Goal: Task Accomplishment & Management: Complete application form

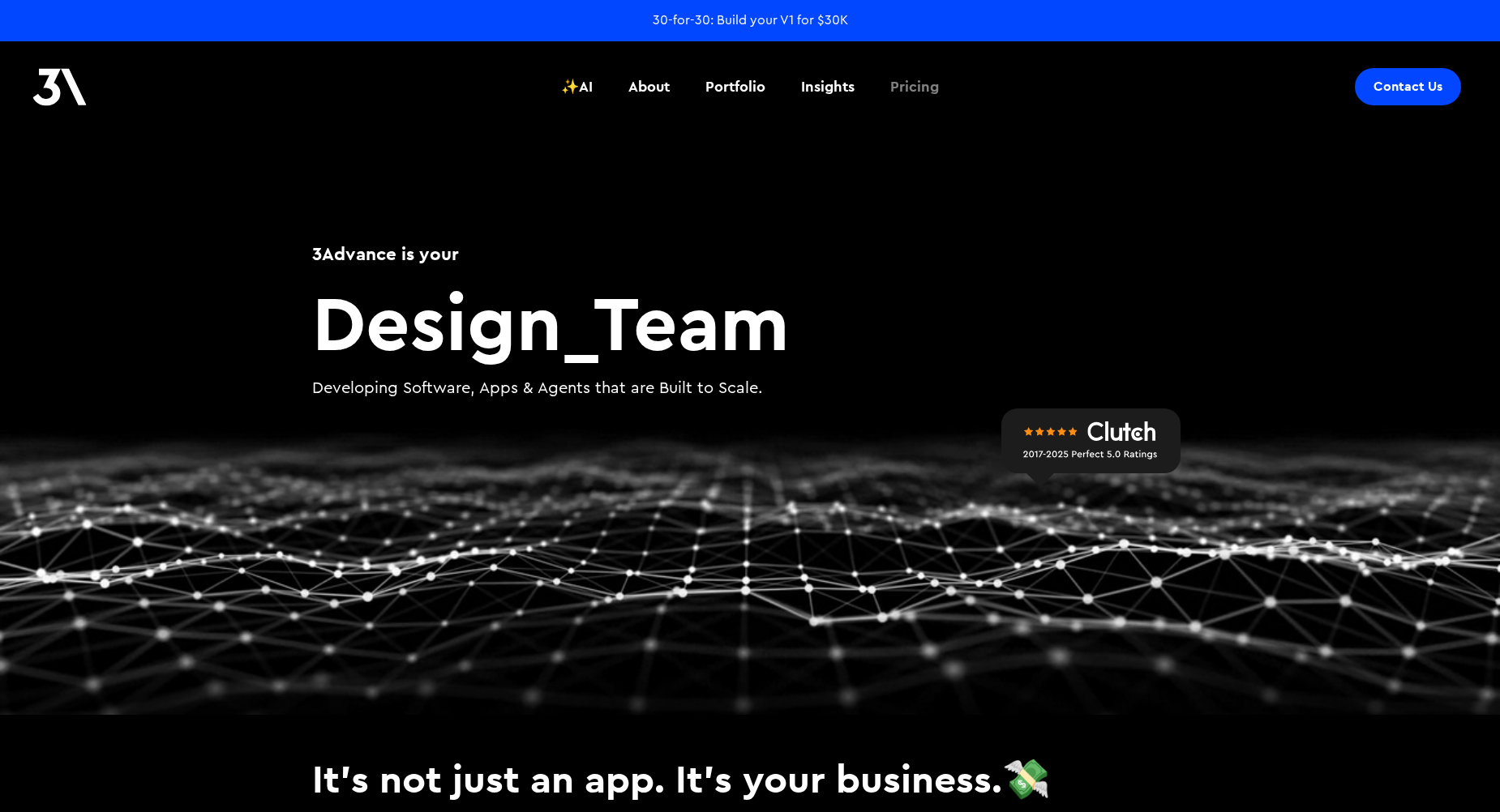
click at [906, 85] on div "Pricing" at bounding box center [914, 87] width 49 height 21
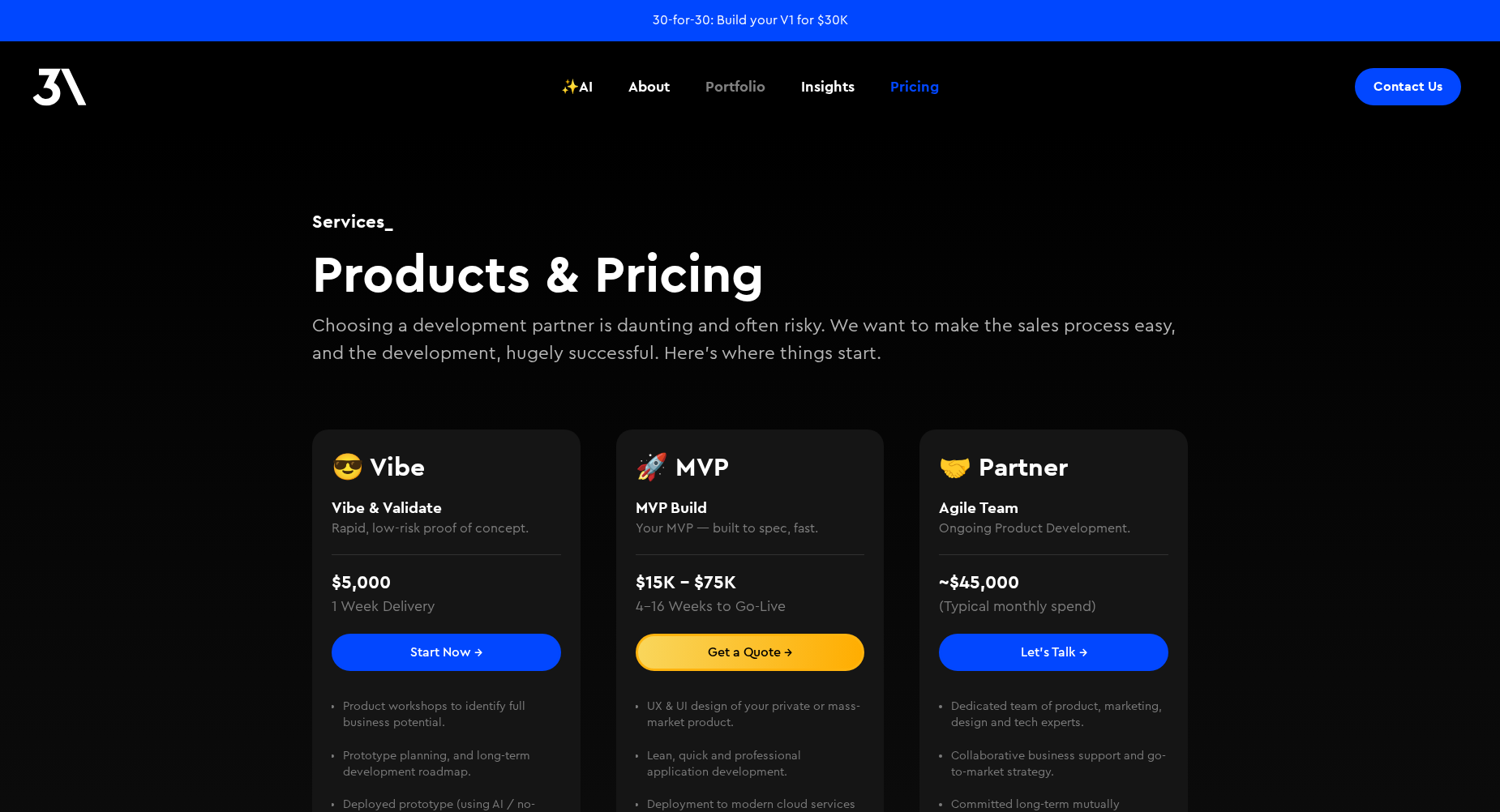
click at [729, 96] on div "Portfolio" at bounding box center [735, 87] width 60 height 21
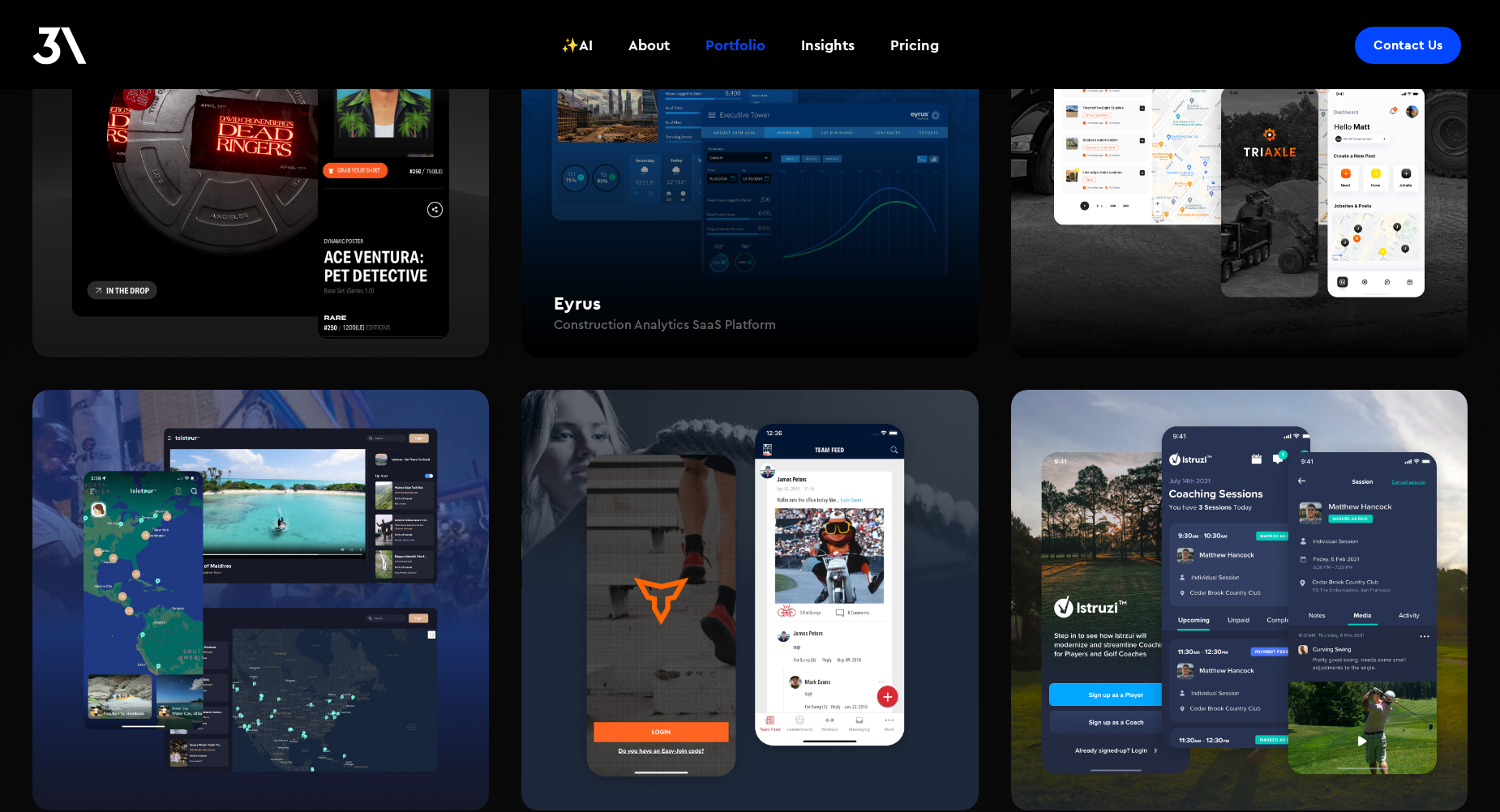
scroll to position [1377, 0]
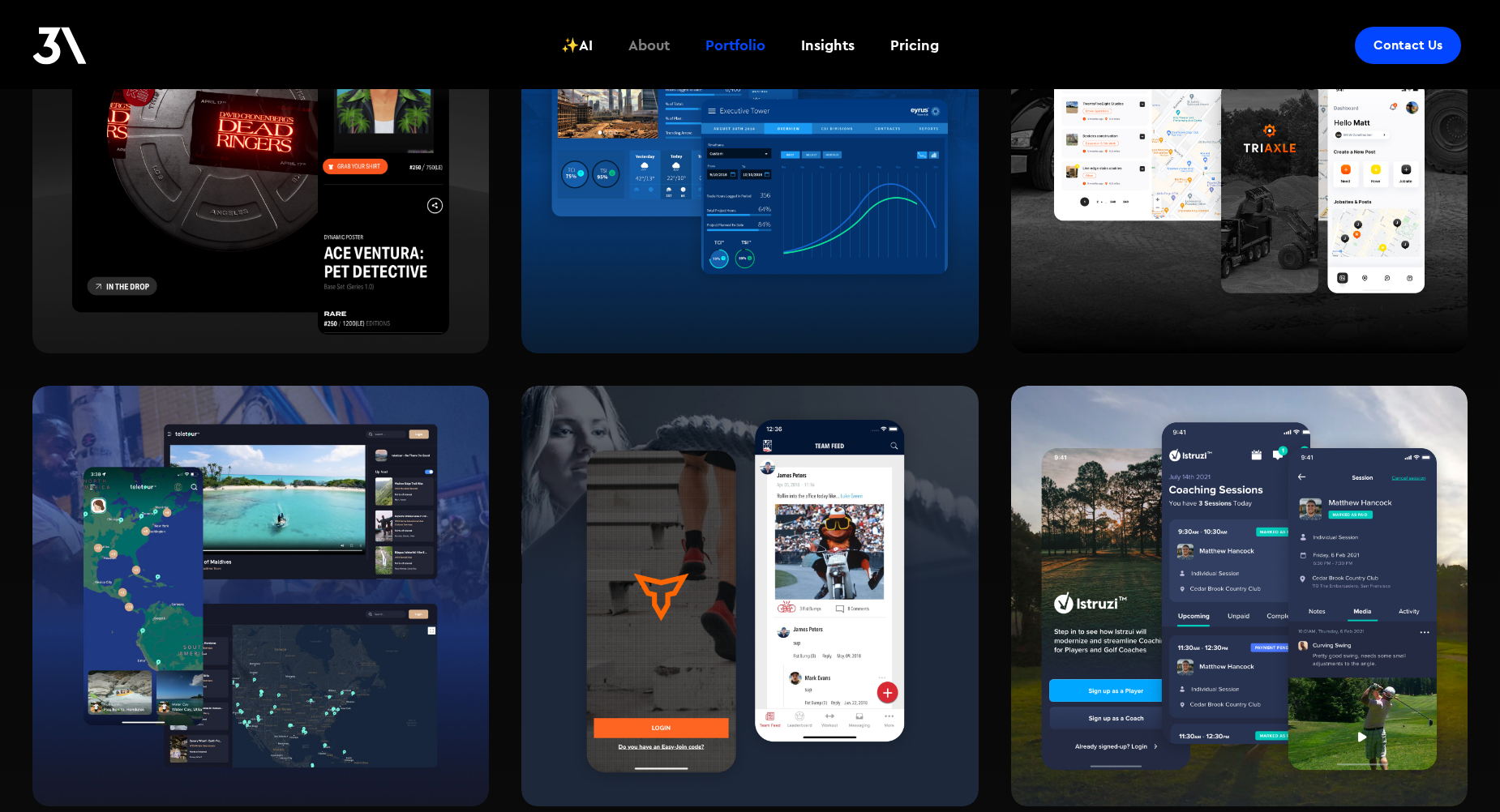
click at [651, 43] on div "About" at bounding box center [648, 46] width 41 height 21
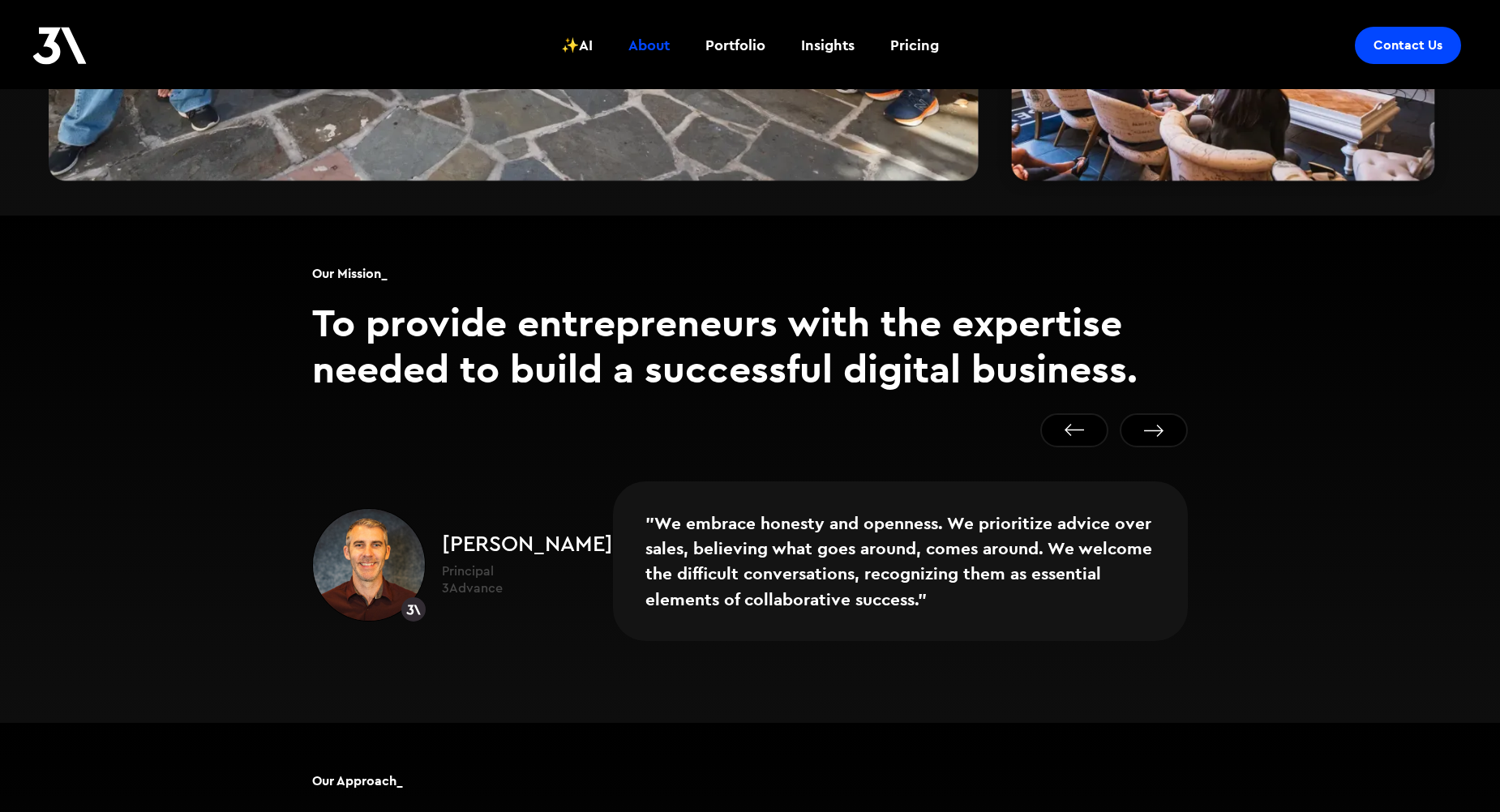
scroll to position [972, 0]
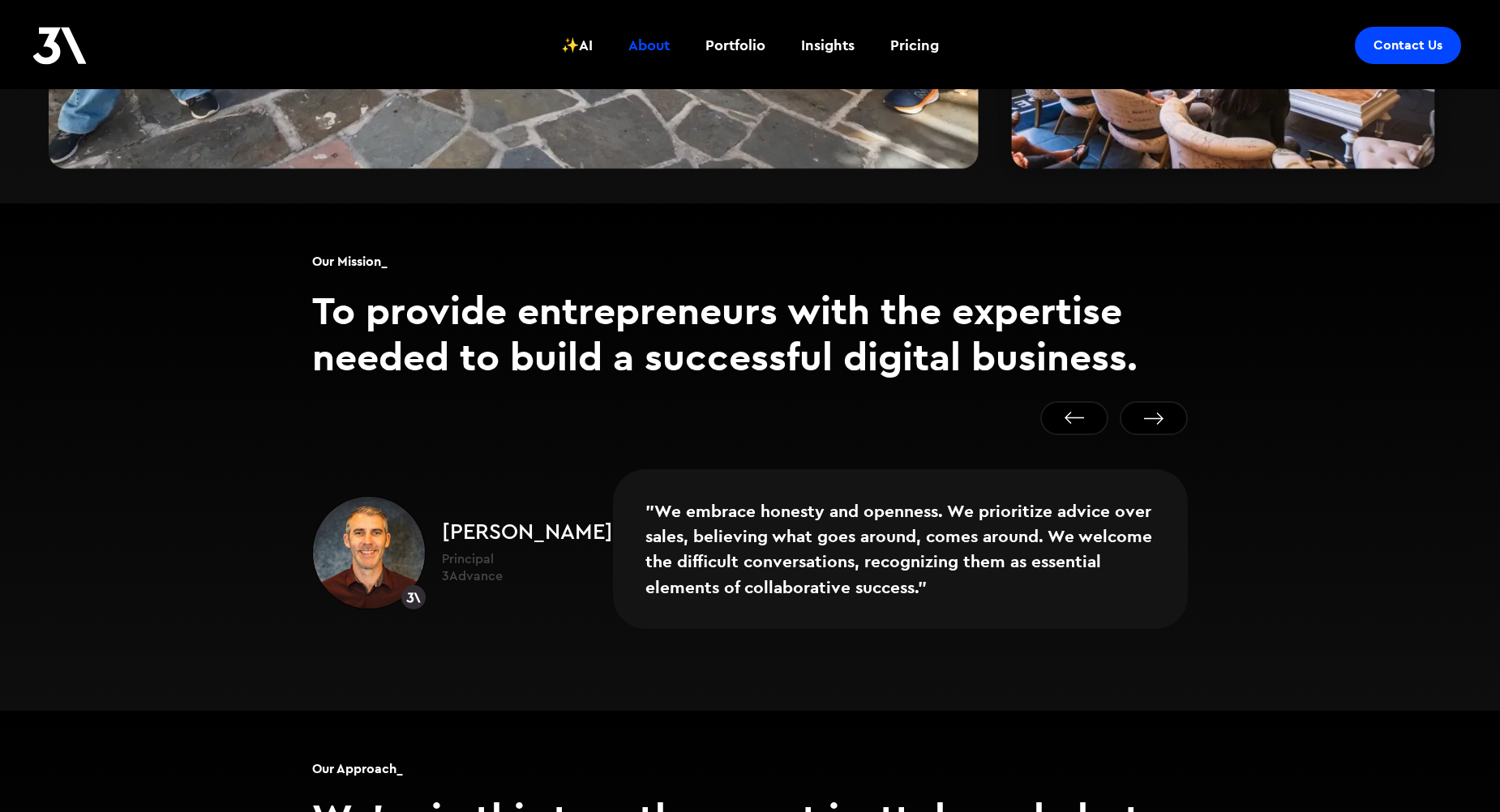
click at [496, 521] on h2 "Paul Murphy" at bounding box center [526, 533] width 171 height 24
click at [414, 585] on div at bounding box center [414, 598] width 25 height 25
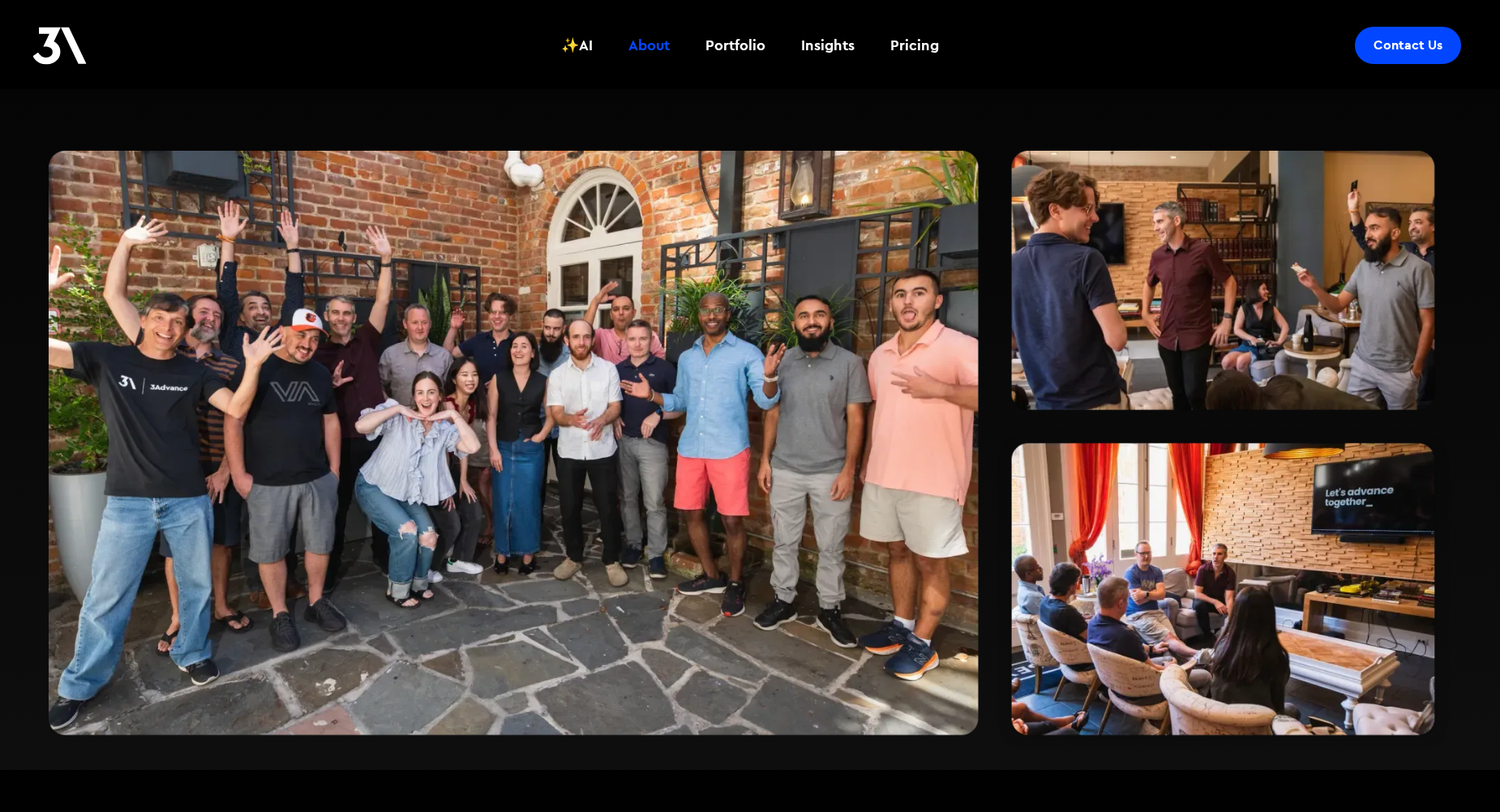
scroll to position [405, 0]
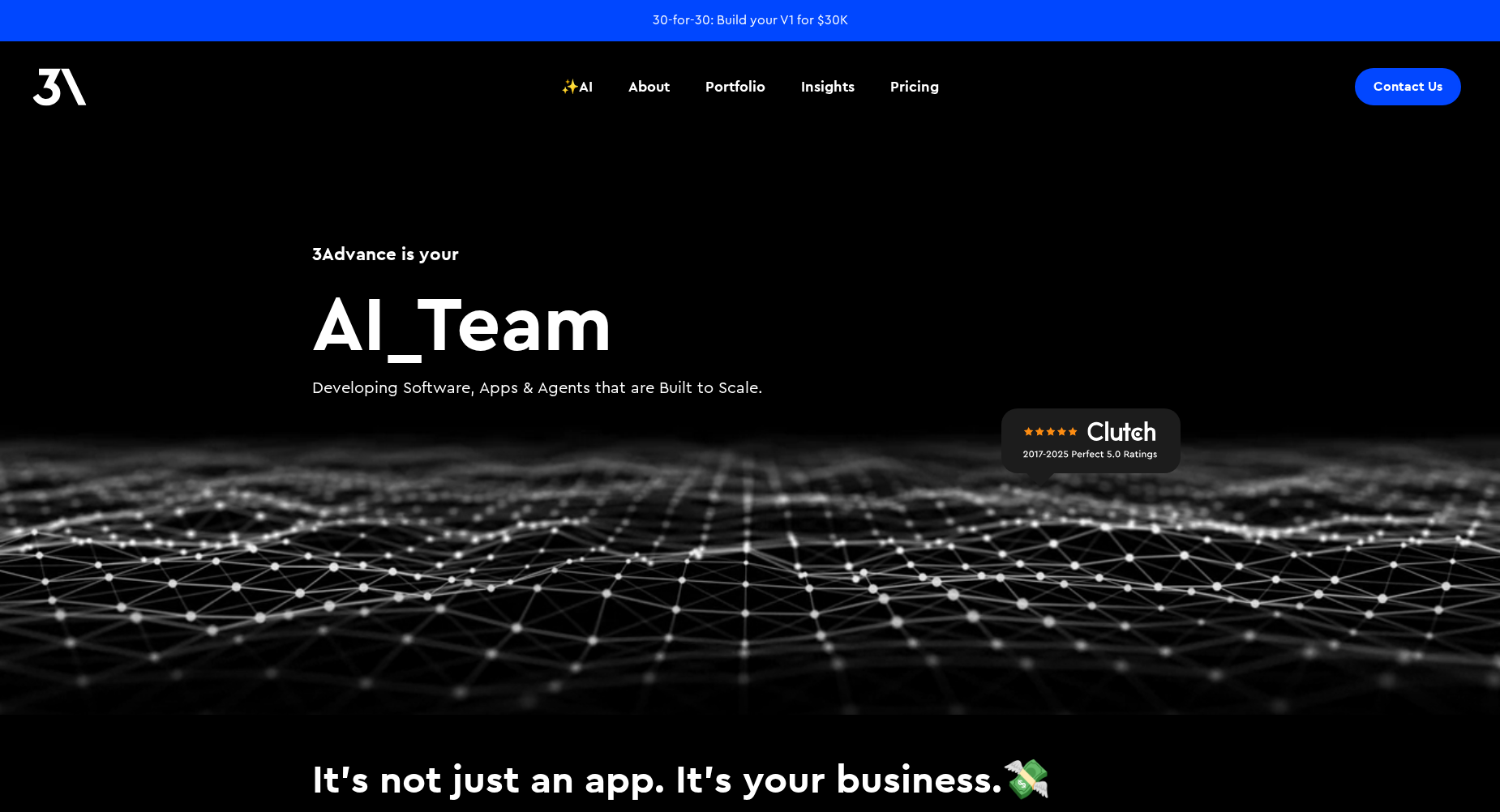
click at [1394, 87] on div "Contact Us" at bounding box center [1408, 86] width 69 height 16
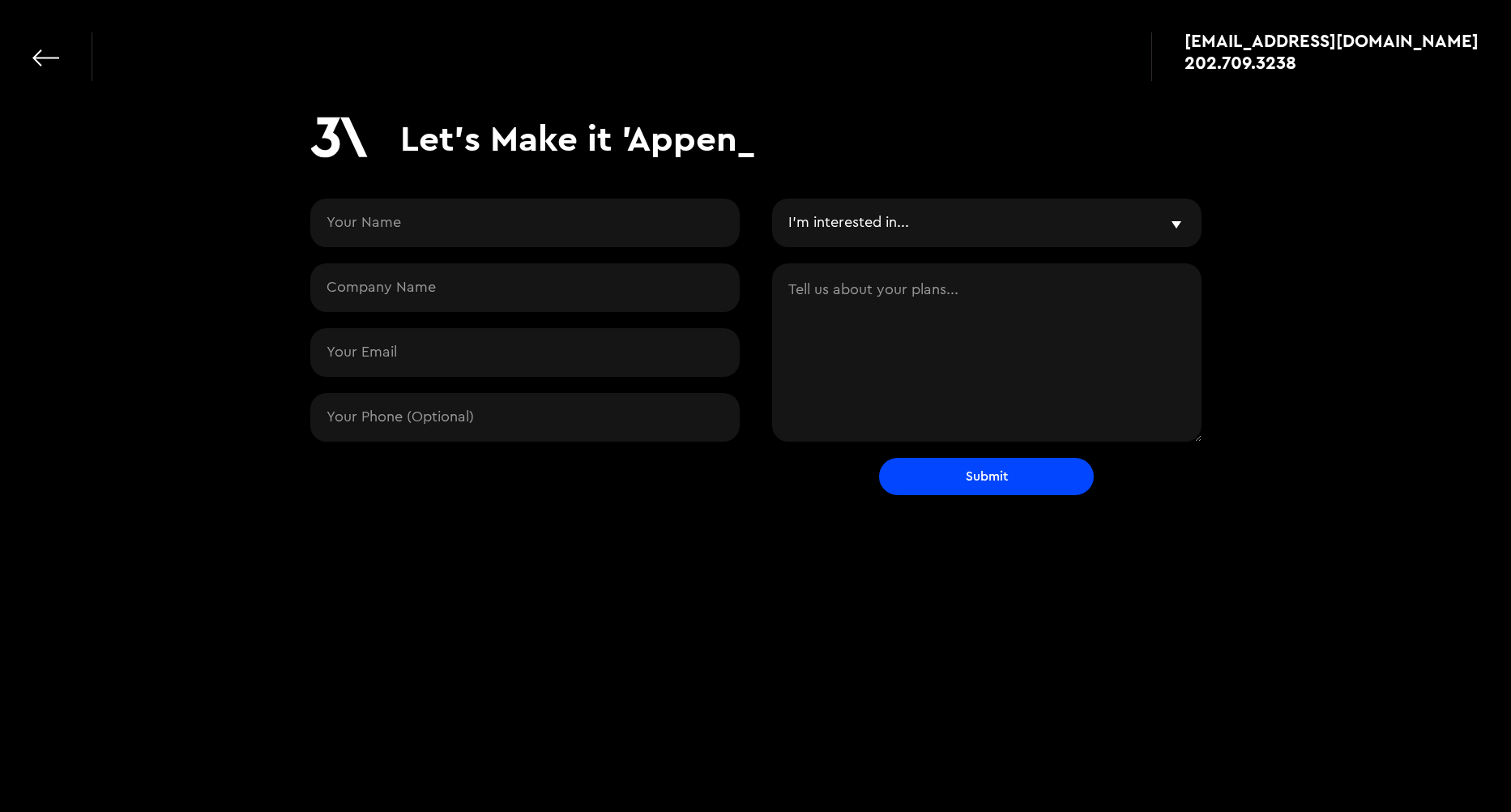
click at [333, 219] on input "Contact Request" at bounding box center [525, 222] width 430 height 49
type input "[PERSON_NAME]"
type input "Dragon Slayer AI,llc"
type input "esilansky@gmail.com"
type input "5402706043"
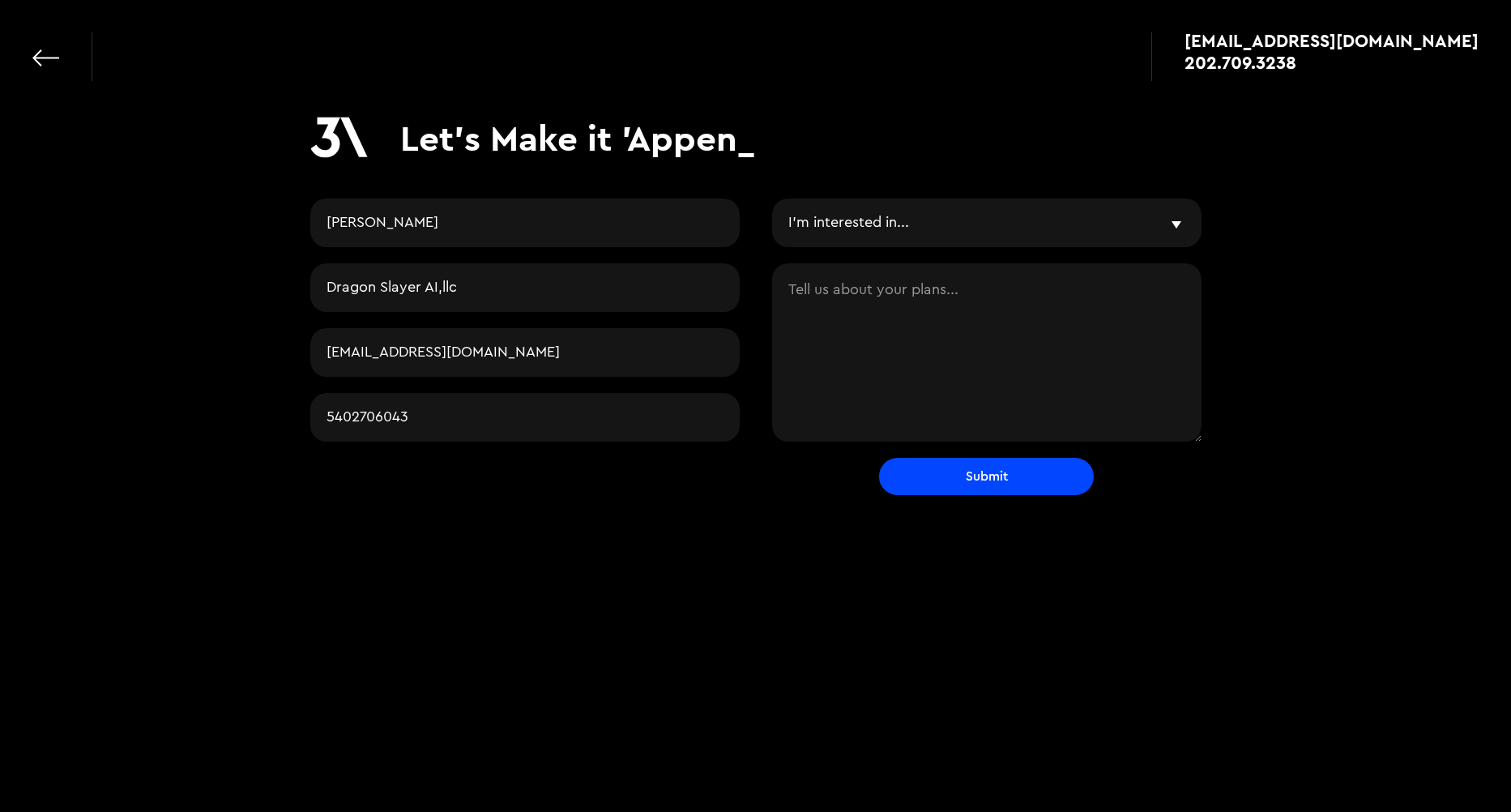
click at [1174, 227] on div "I'm interested in... Vibe & Validate MVP Development Agile Partner LLMs and AI …" at bounding box center [987, 222] width 430 height 49
click at [805, 294] on textarea "Contact Request" at bounding box center [987, 352] width 430 height 178
click at [796, 294] on textarea "Contact Request" at bounding box center [987, 352] width 430 height 178
type textarea "developing an app using my patented technology to lift up children"
click at [990, 477] on input "Submit" at bounding box center [986, 476] width 214 height 37
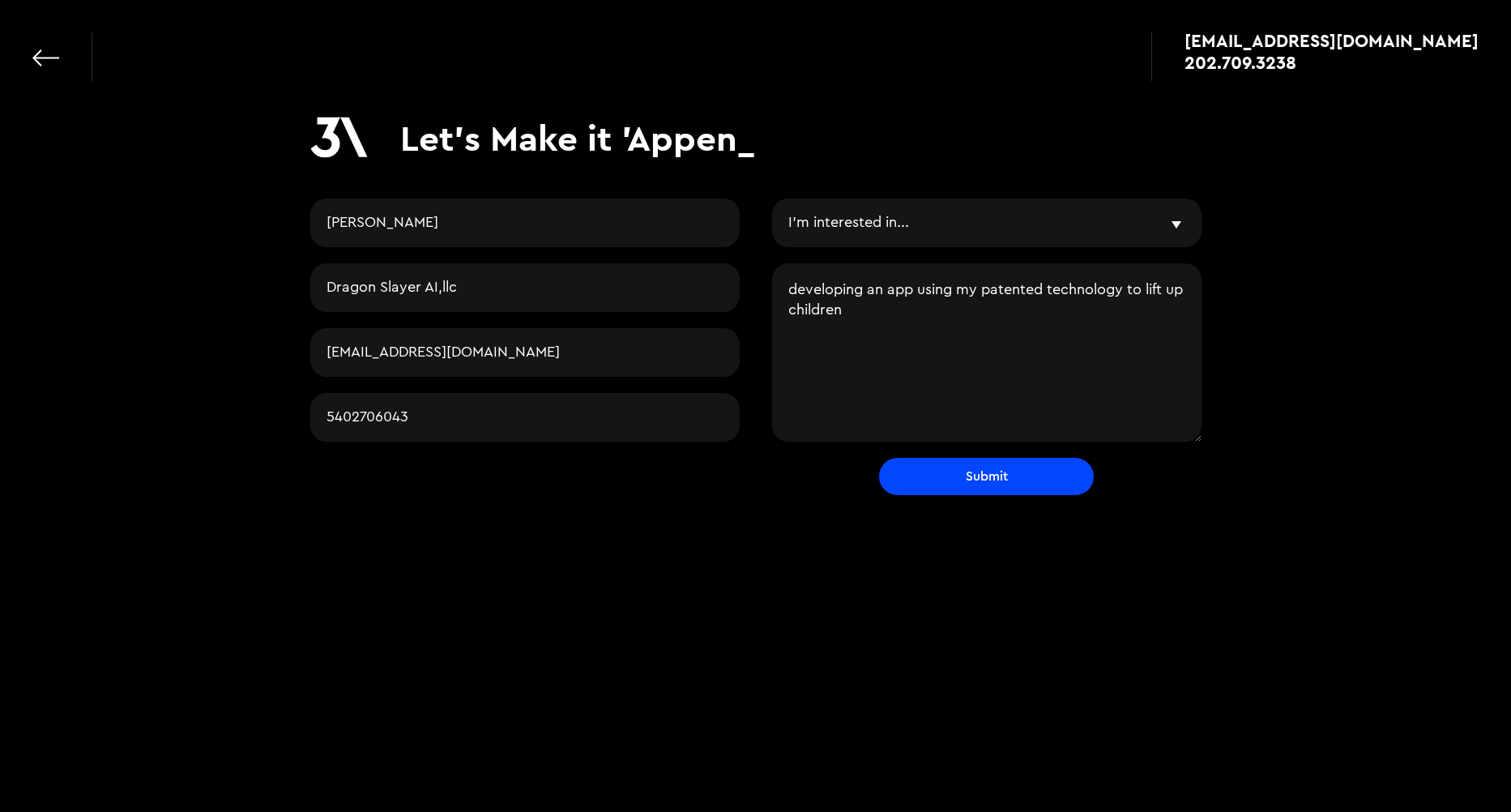
type input "Please wait..."
